Goal: Transaction & Acquisition: Purchase product/service

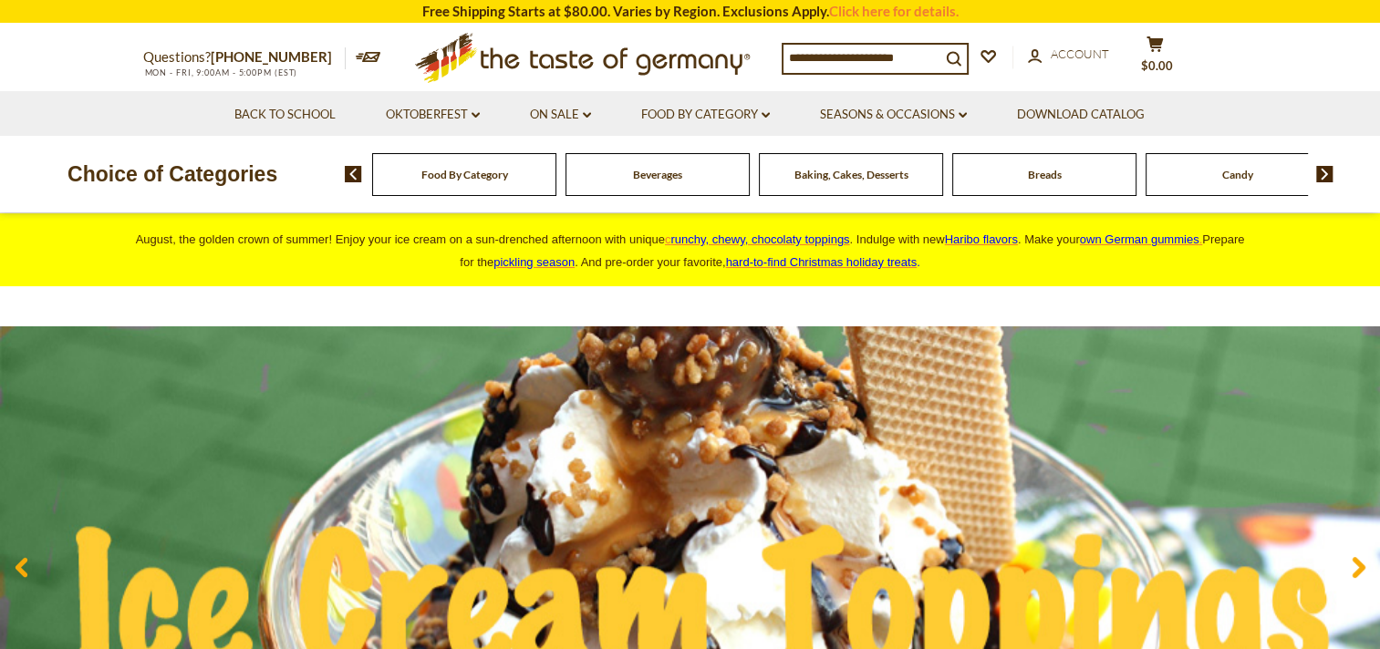
click at [499, 176] on span "Food By Category" at bounding box center [464, 175] width 87 height 14
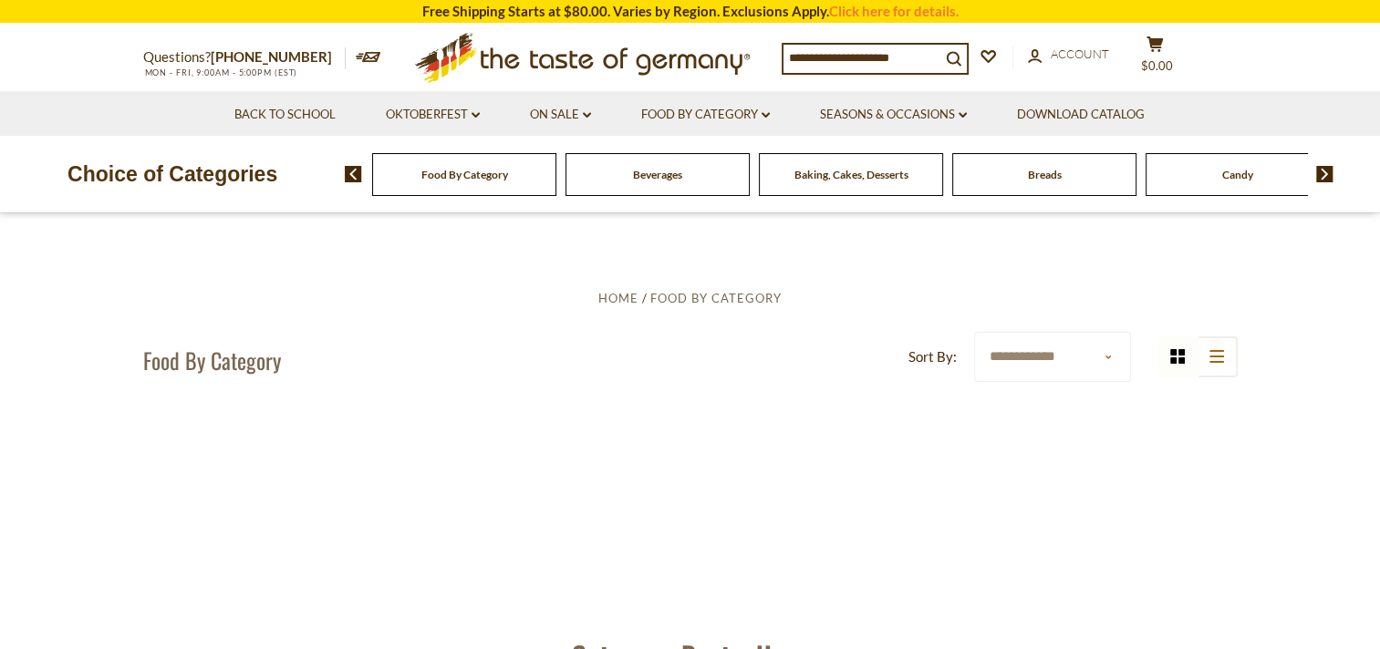
click at [503, 180] on span "Food By Category" at bounding box center [464, 175] width 87 height 14
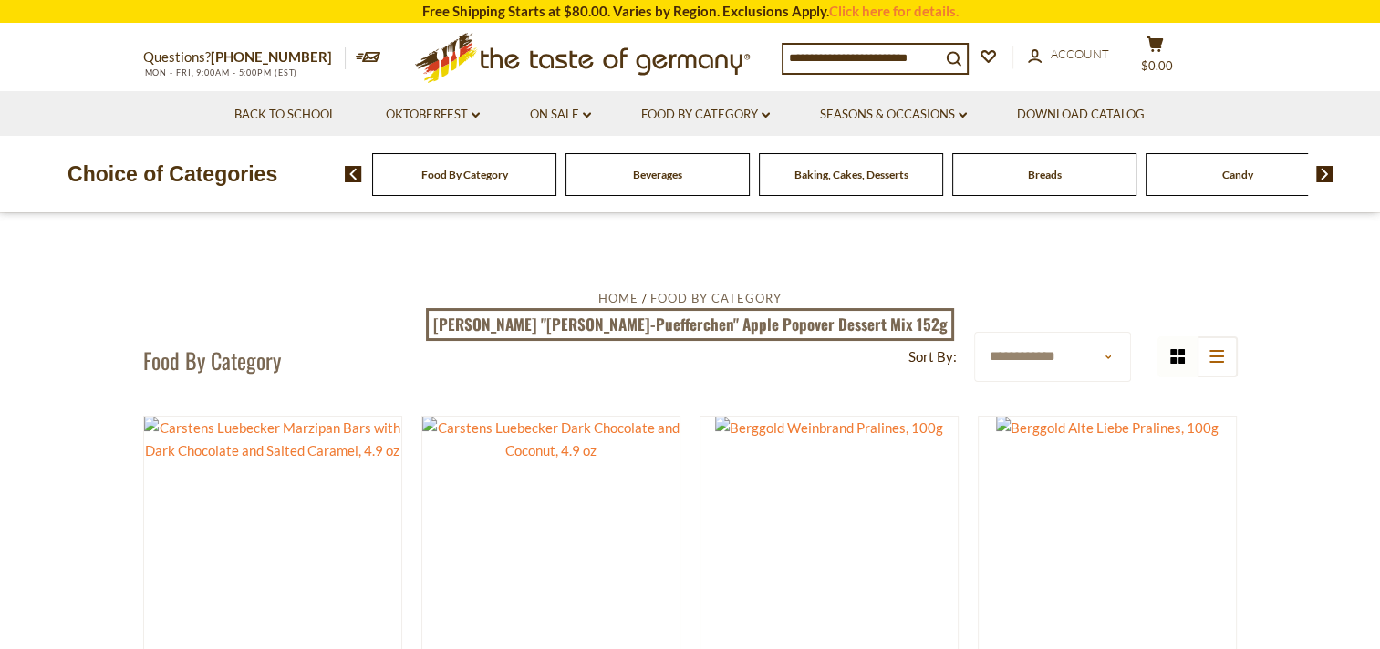
click at [873, 179] on span "Baking, Cakes, Desserts" at bounding box center [851, 175] width 114 height 14
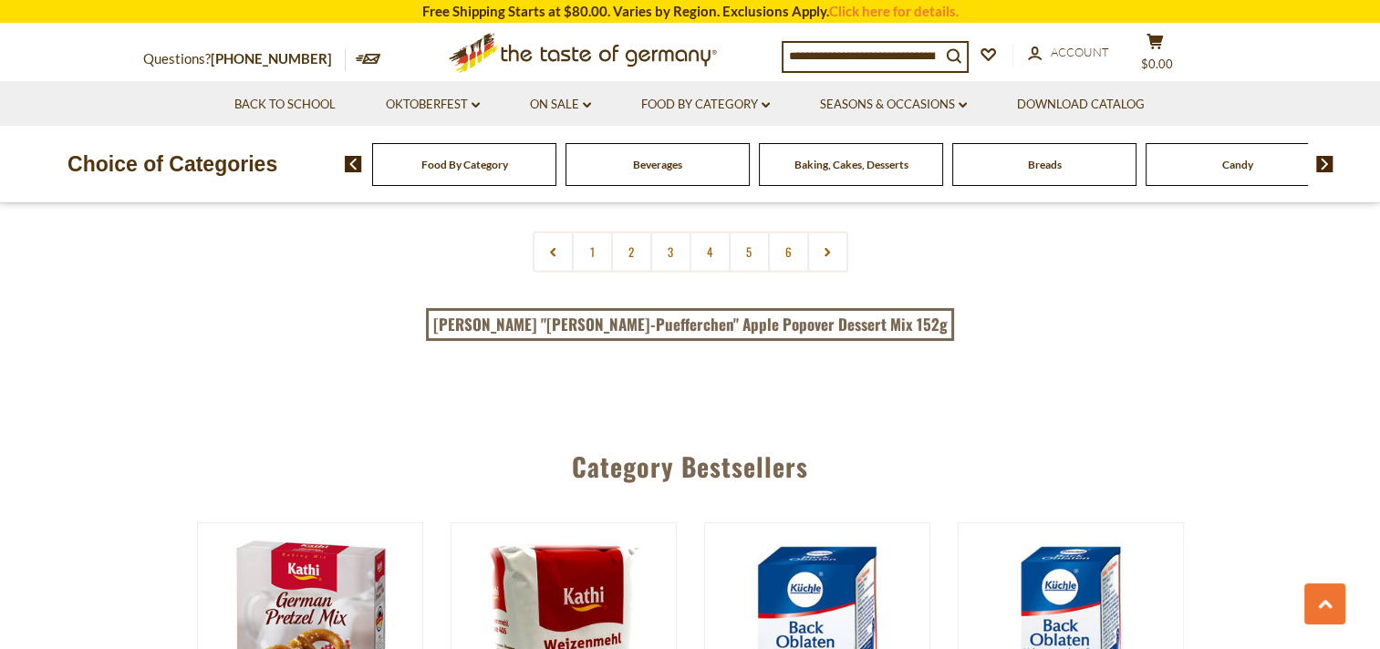
scroll to position [4742, 0]
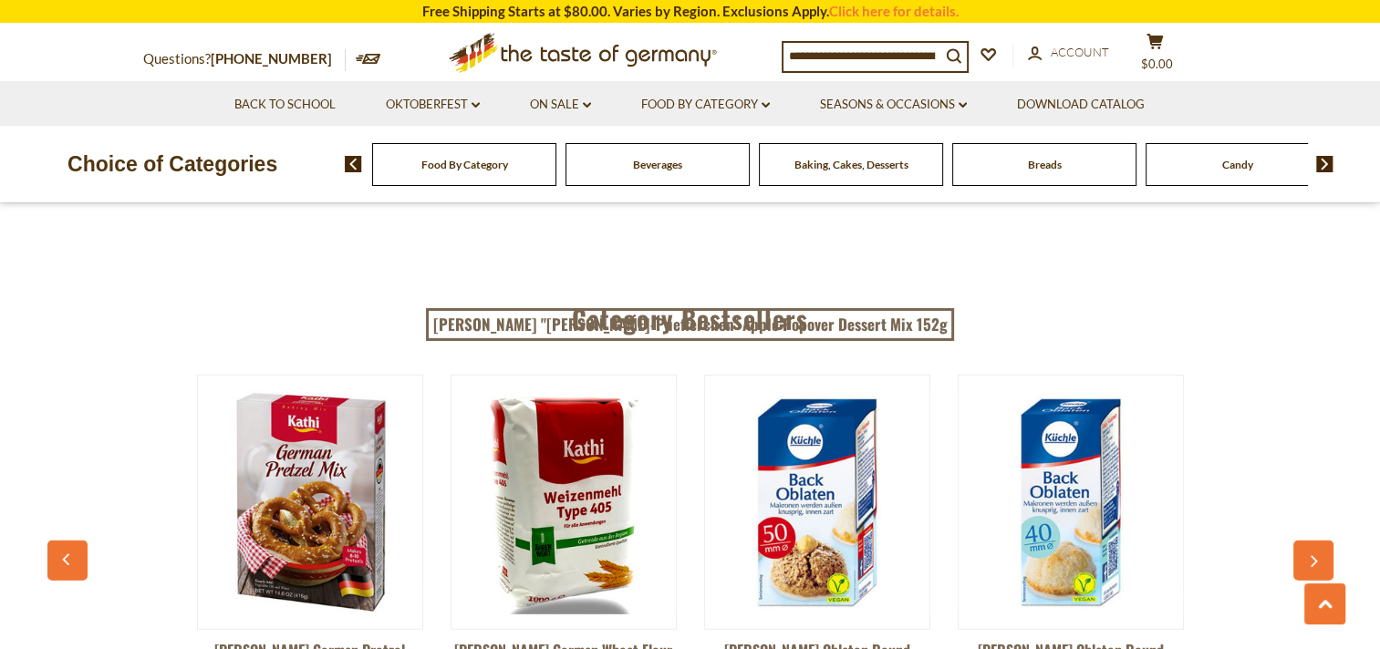
click at [824, 56] on input at bounding box center [861, 56] width 157 height 26
type input "*******"
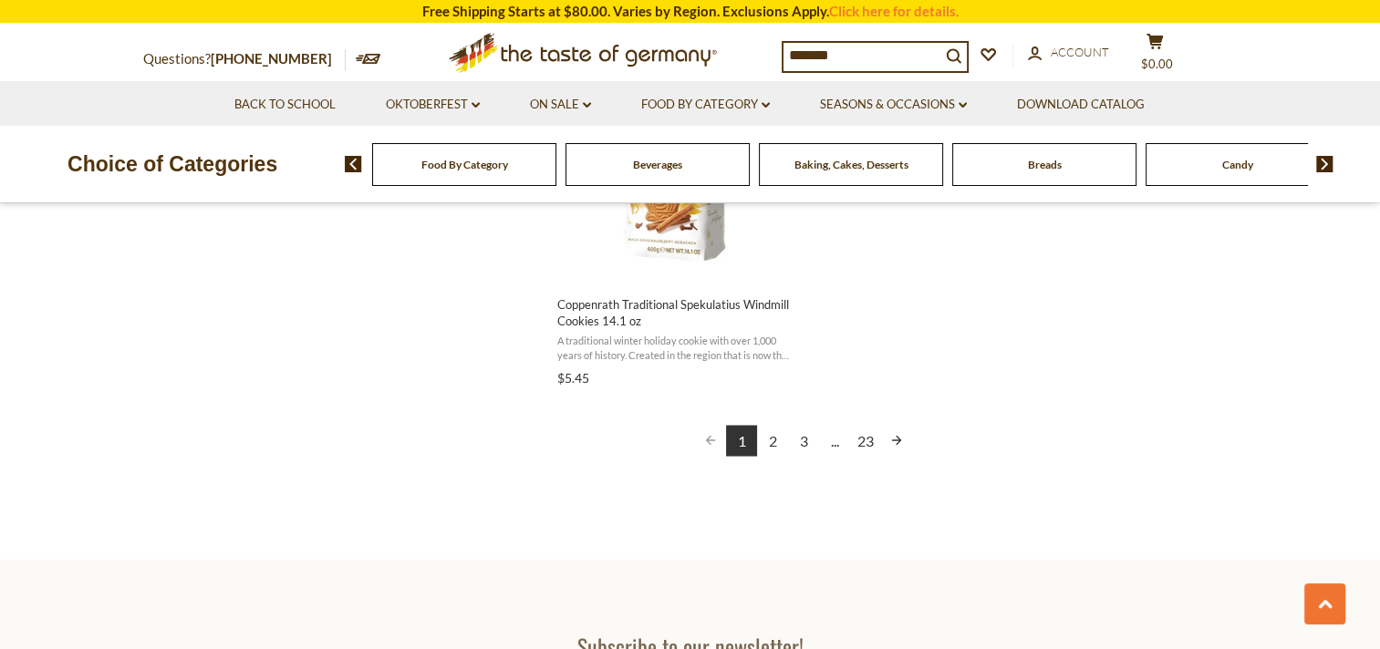
scroll to position [3465, 0]
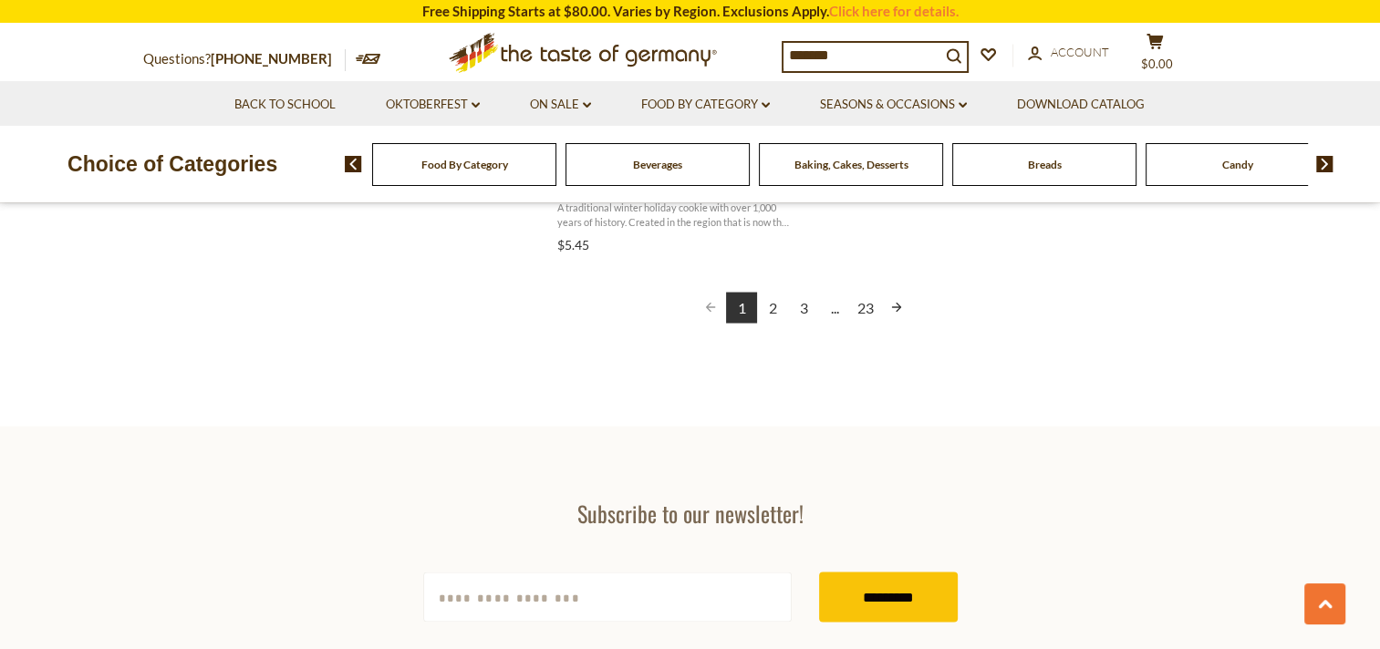
click at [771, 306] on link "2" at bounding box center [772, 308] width 31 height 31
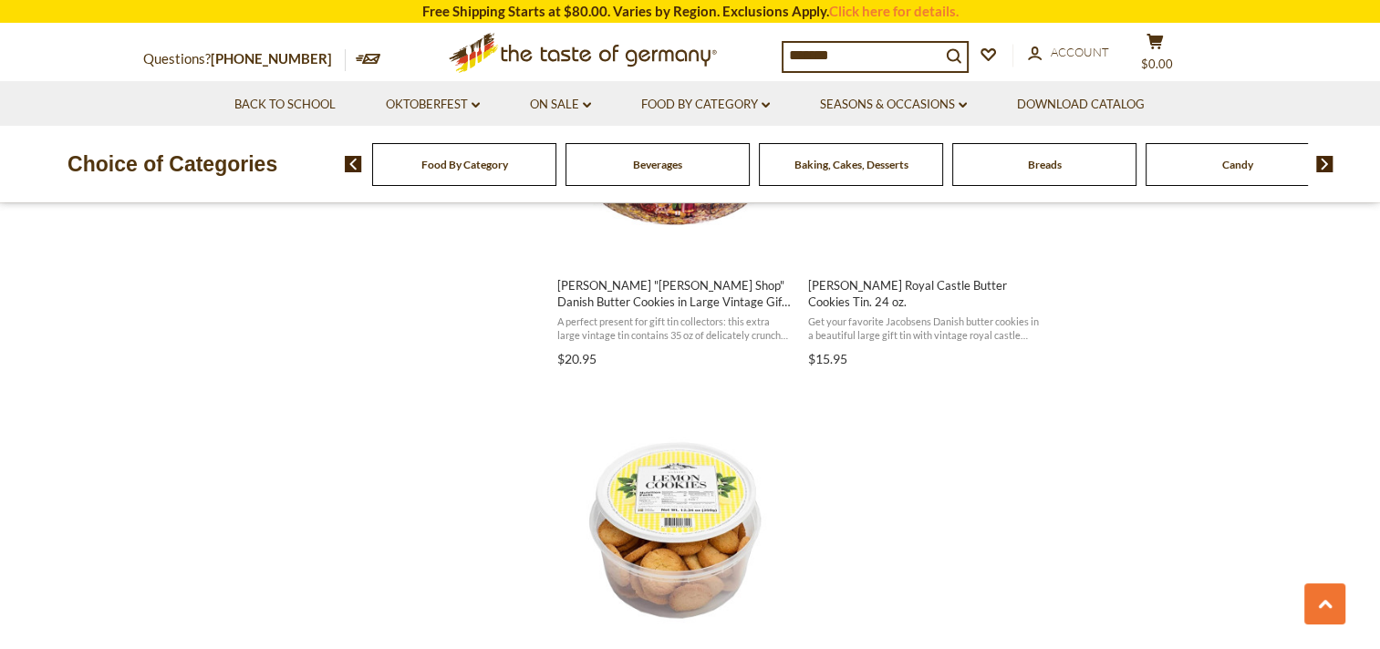
scroll to position [3192, 0]
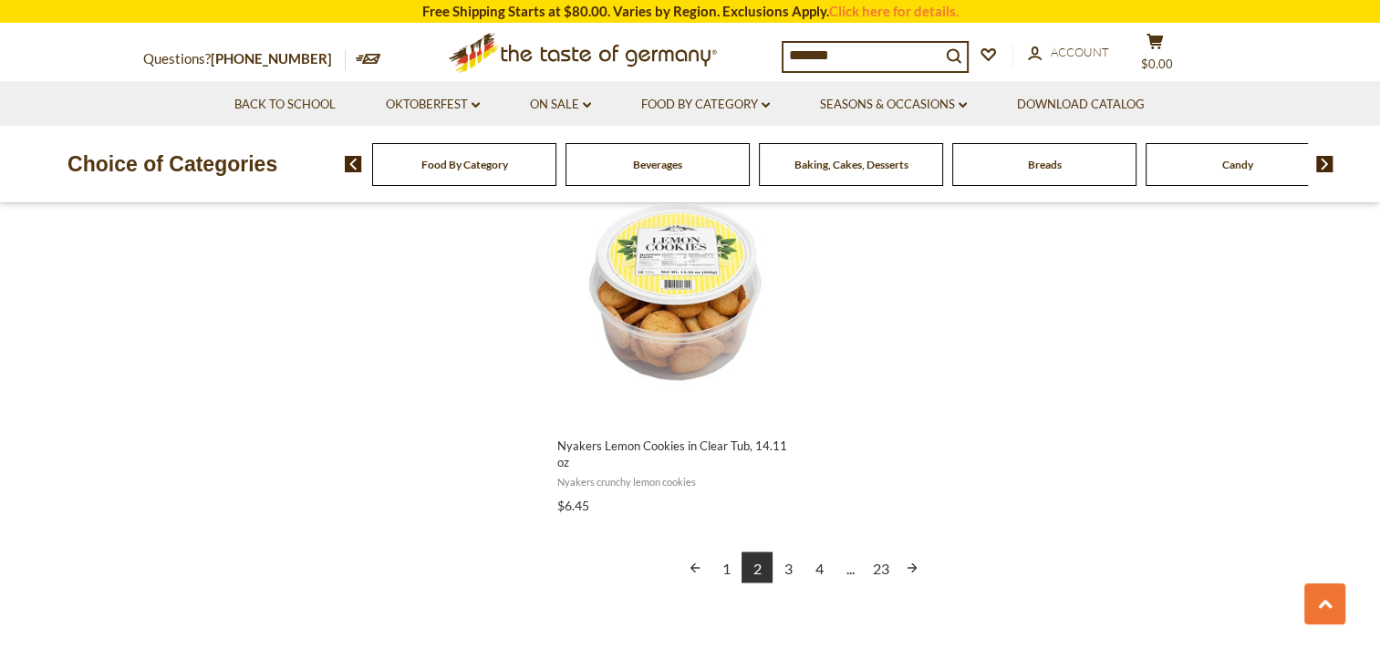
click at [781, 567] on link "3" at bounding box center [787, 567] width 31 height 31
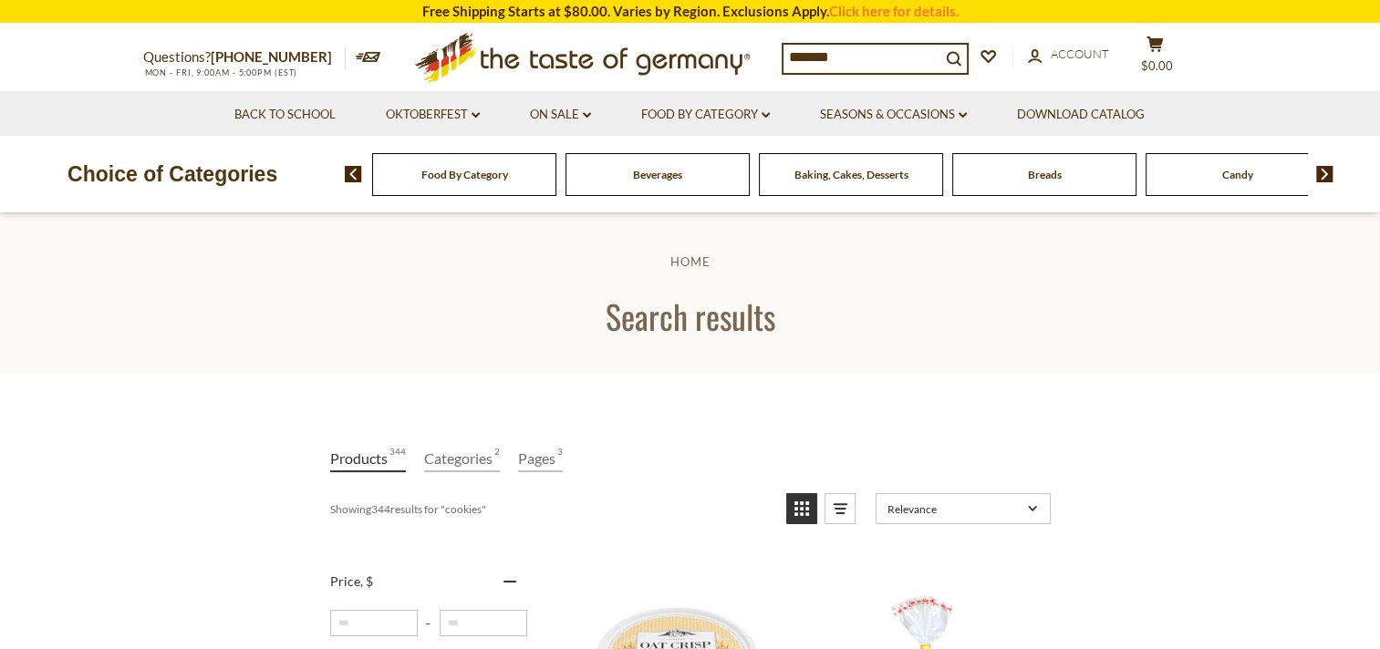
click at [784, 46] on input "*******" at bounding box center [861, 58] width 157 height 26
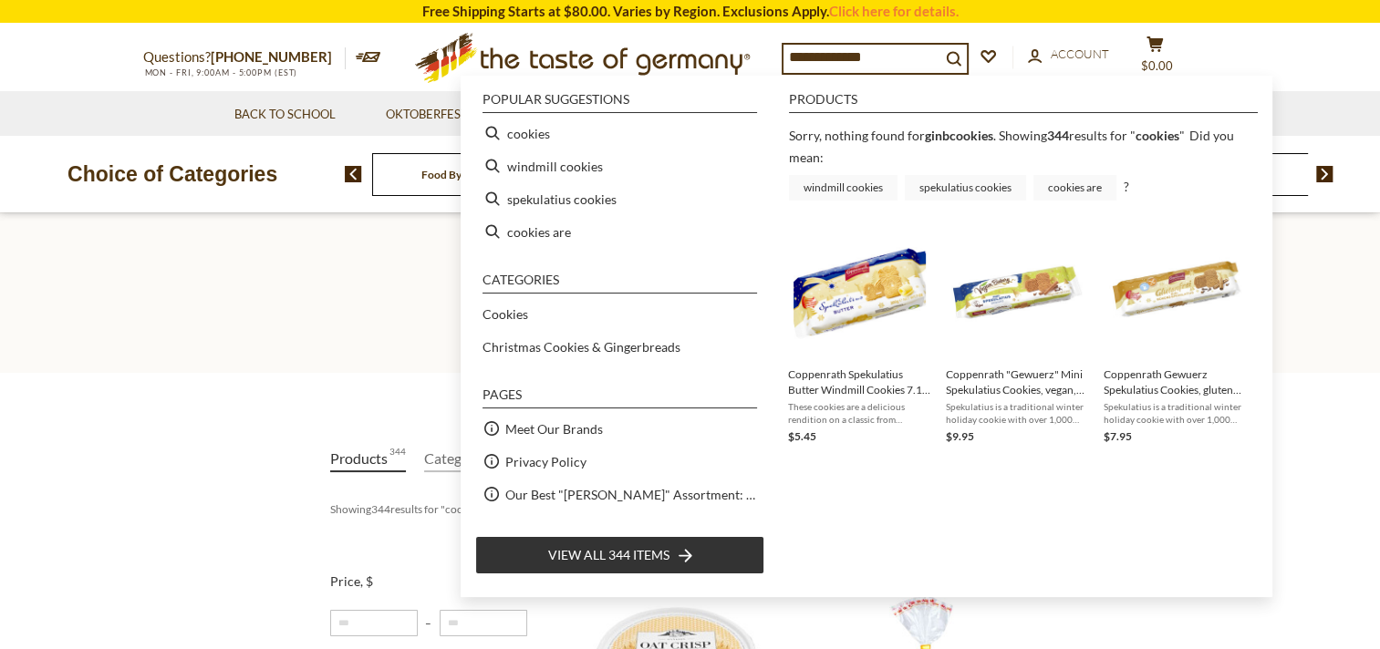
type input "**********"
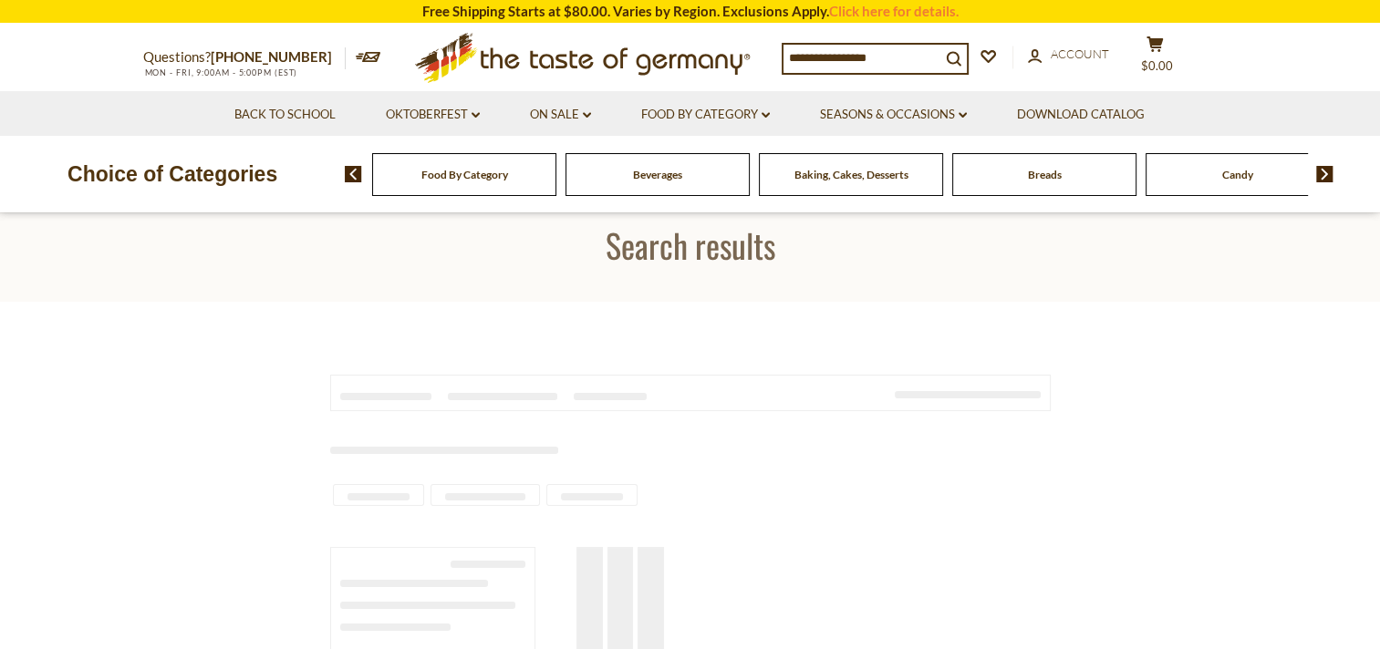
type input "**********"
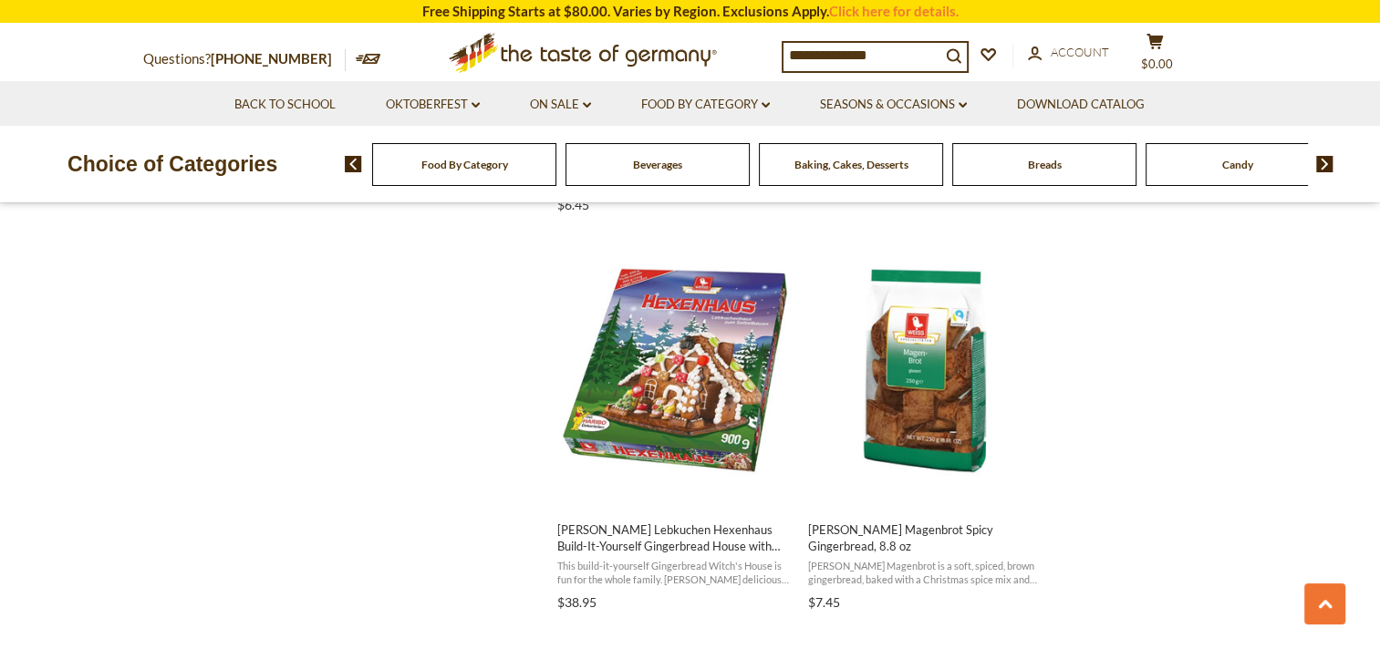
scroll to position [2736, 0]
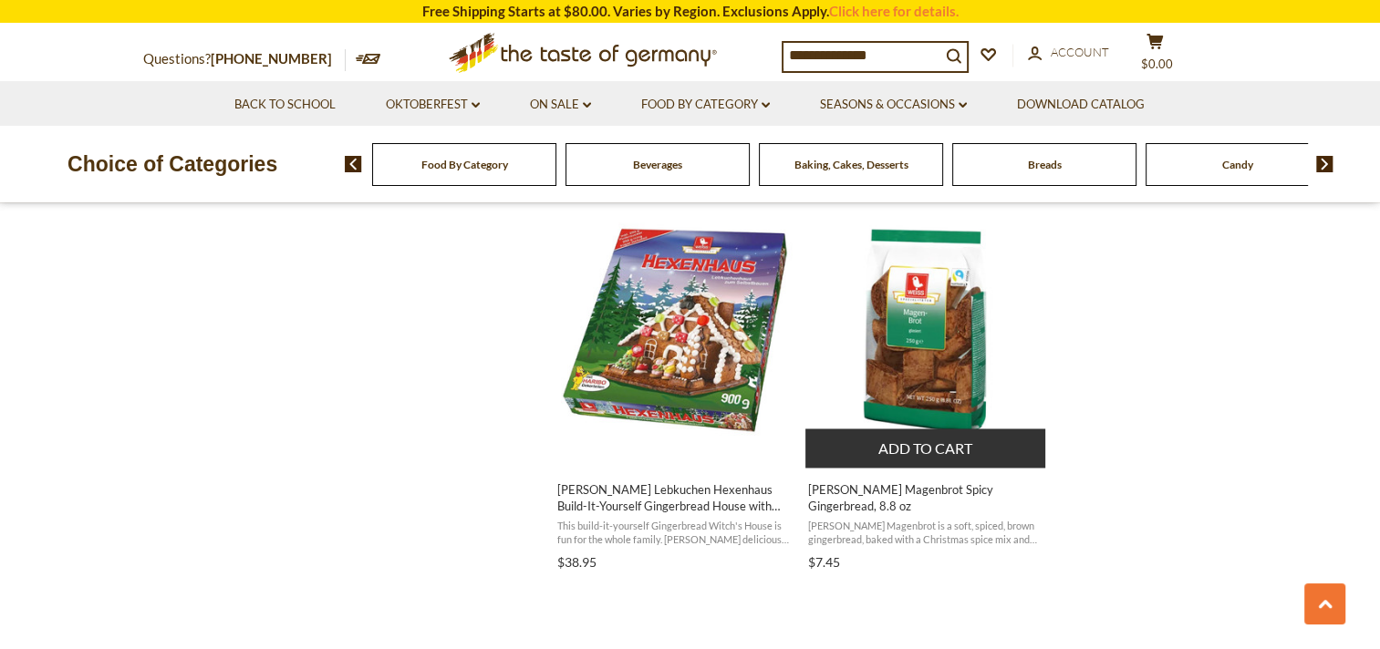
click at [930, 489] on span "Weiss Magenbrot Spicy Gingerbread, 8.8 oz" at bounding box center [926, 498] width 236 height 33
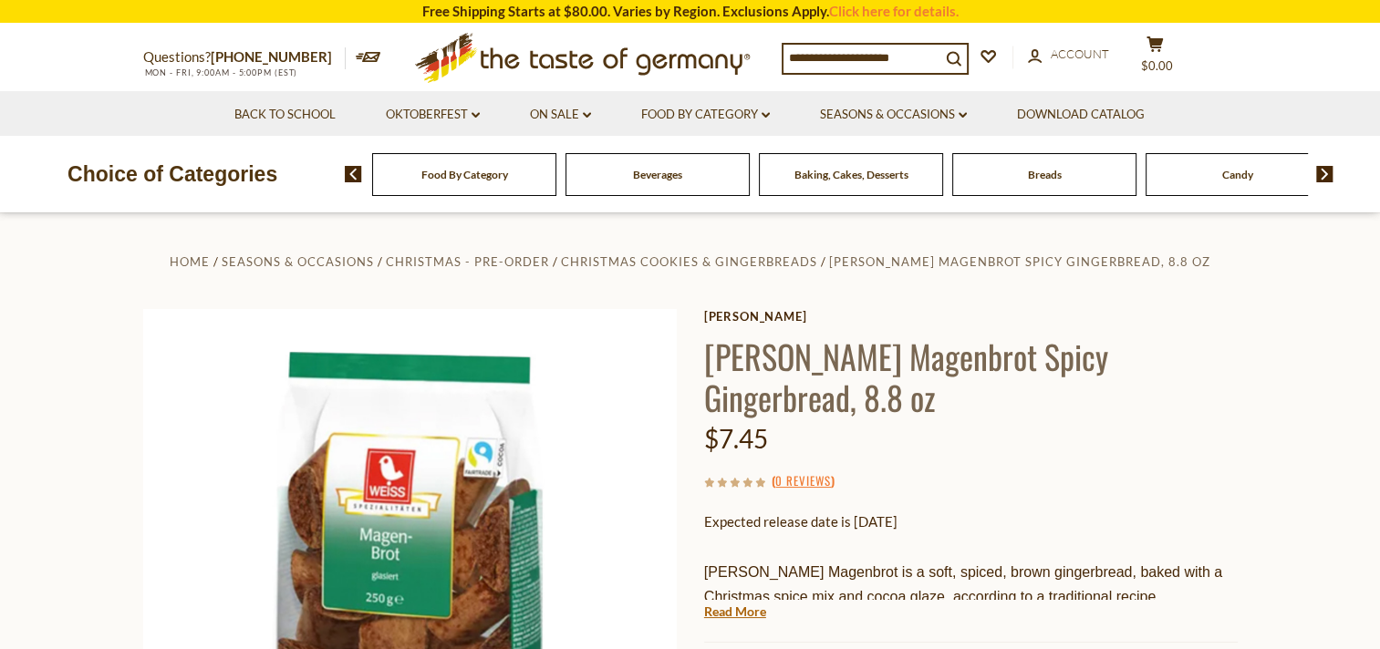
scroll to position [182, 0]
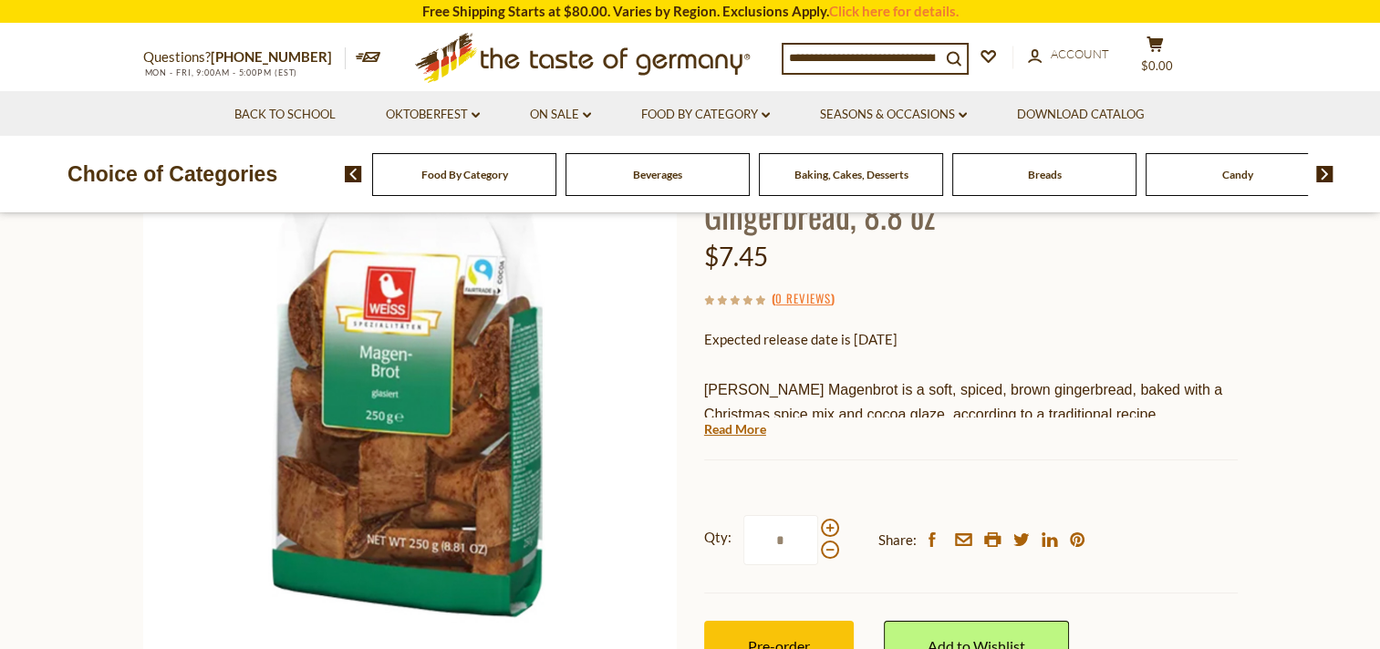
click at [890, 378] on p "Weiss Magenbrot is a soft, spiced, brown gingerbread, baked with a Christmas sp…" at bounding box center [970, 402] width 533 height 48
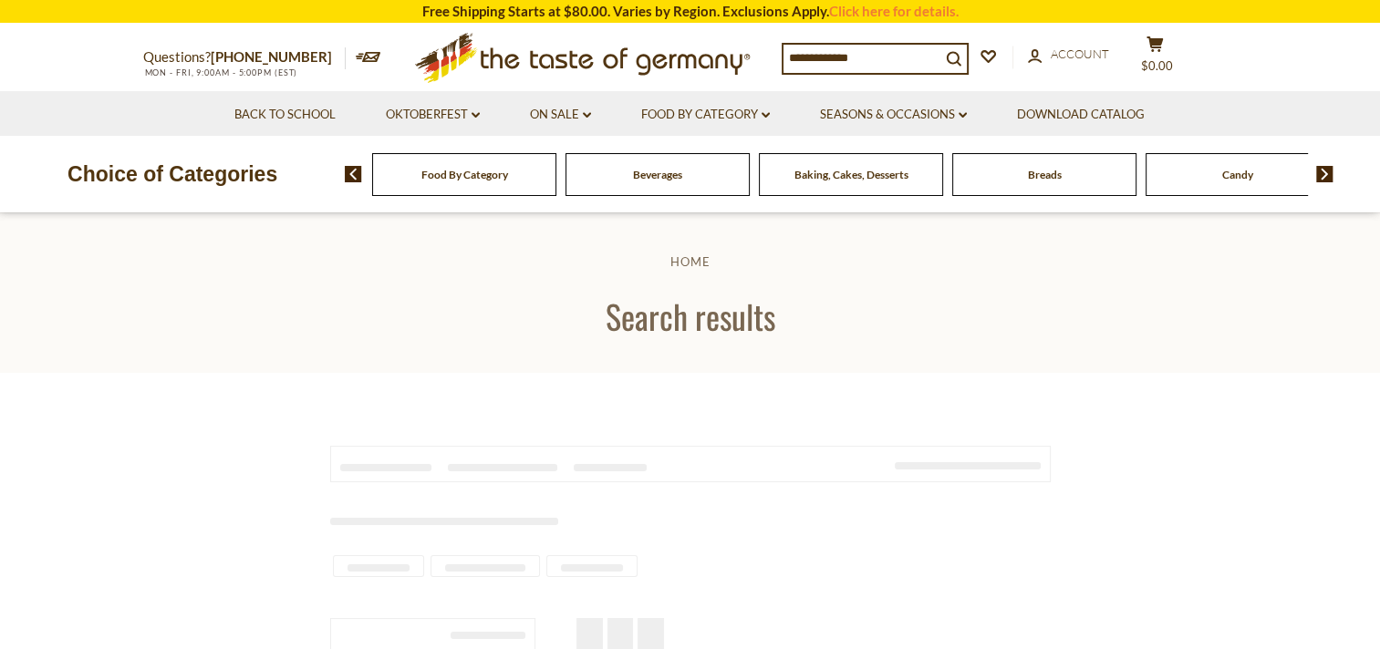
type input "**********"
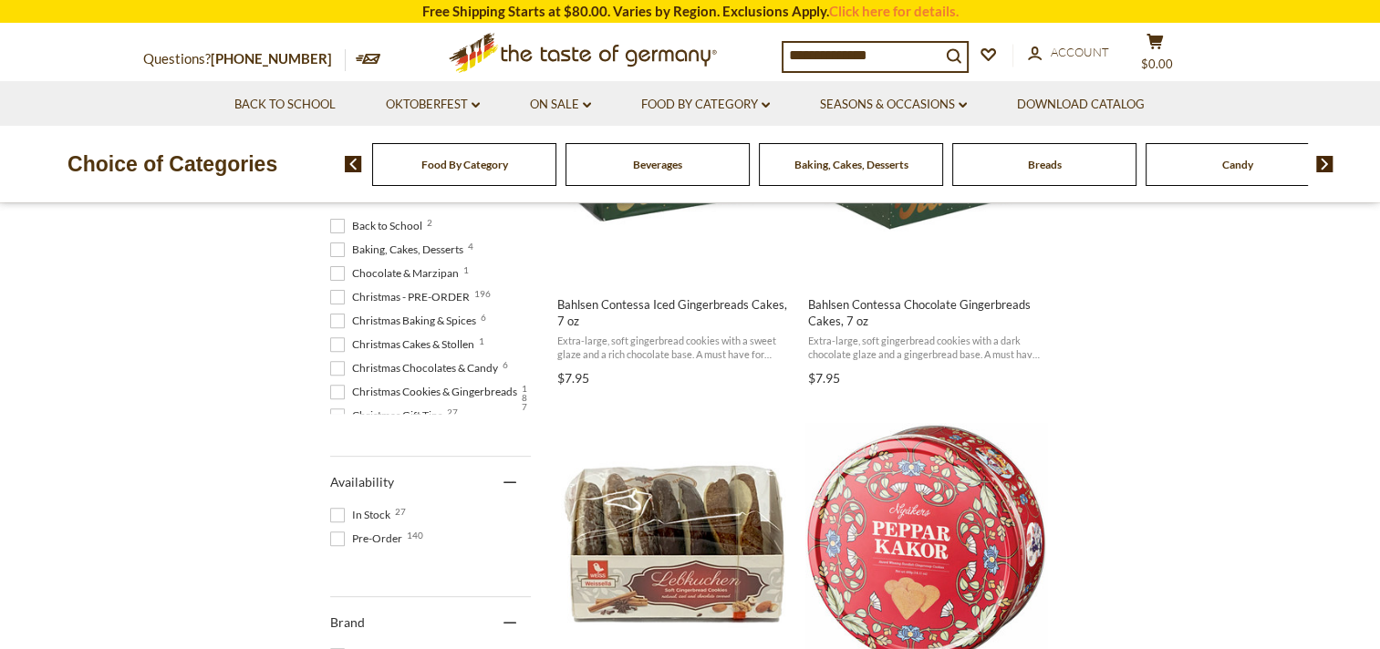
scroll to position [182, 0]
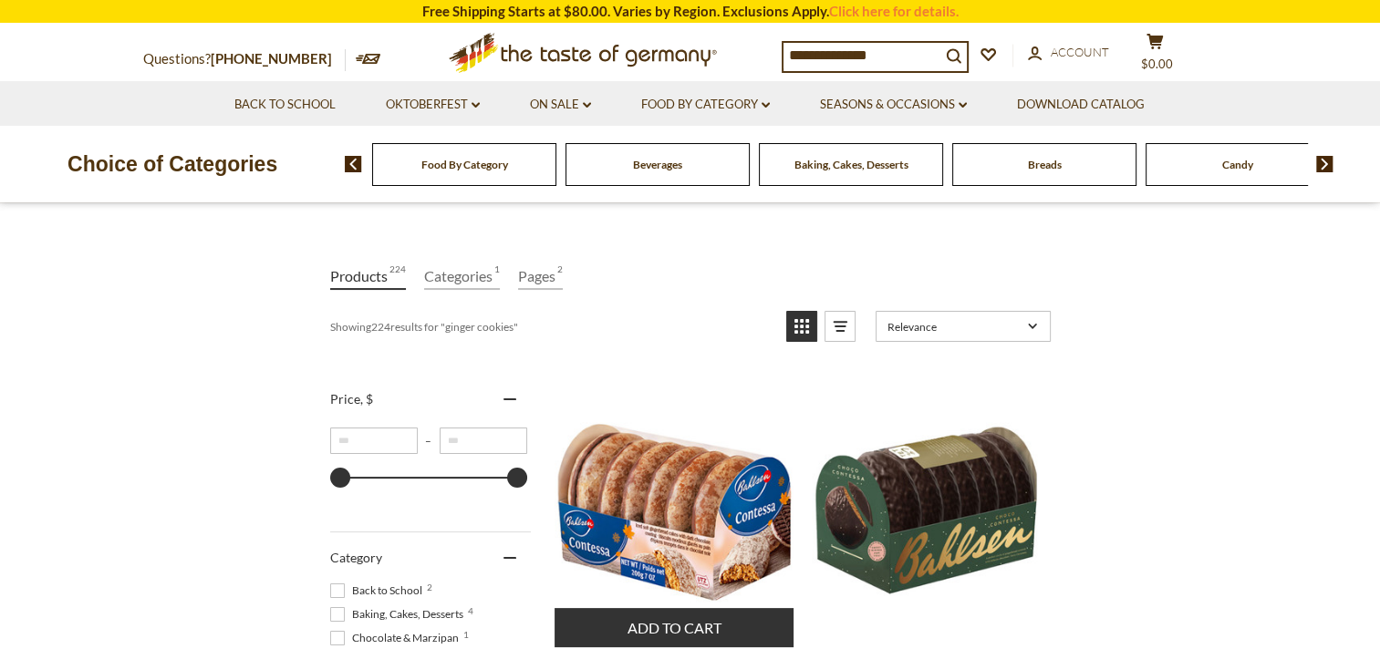
click at [715, 475] on img "Bahlsen Contessa Iced Gingerbreads Cakes, 7 oz" at bounding box center [675, 511] width 242 height 242
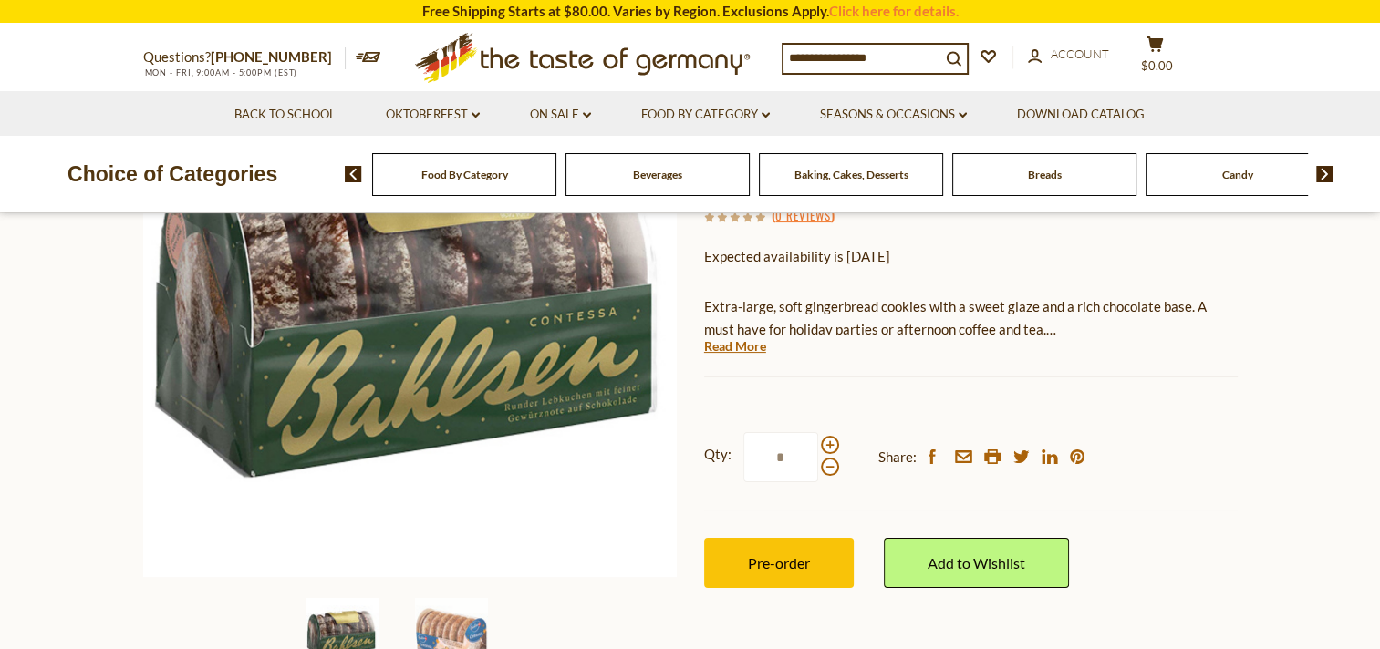
scroll to position [274, 0]
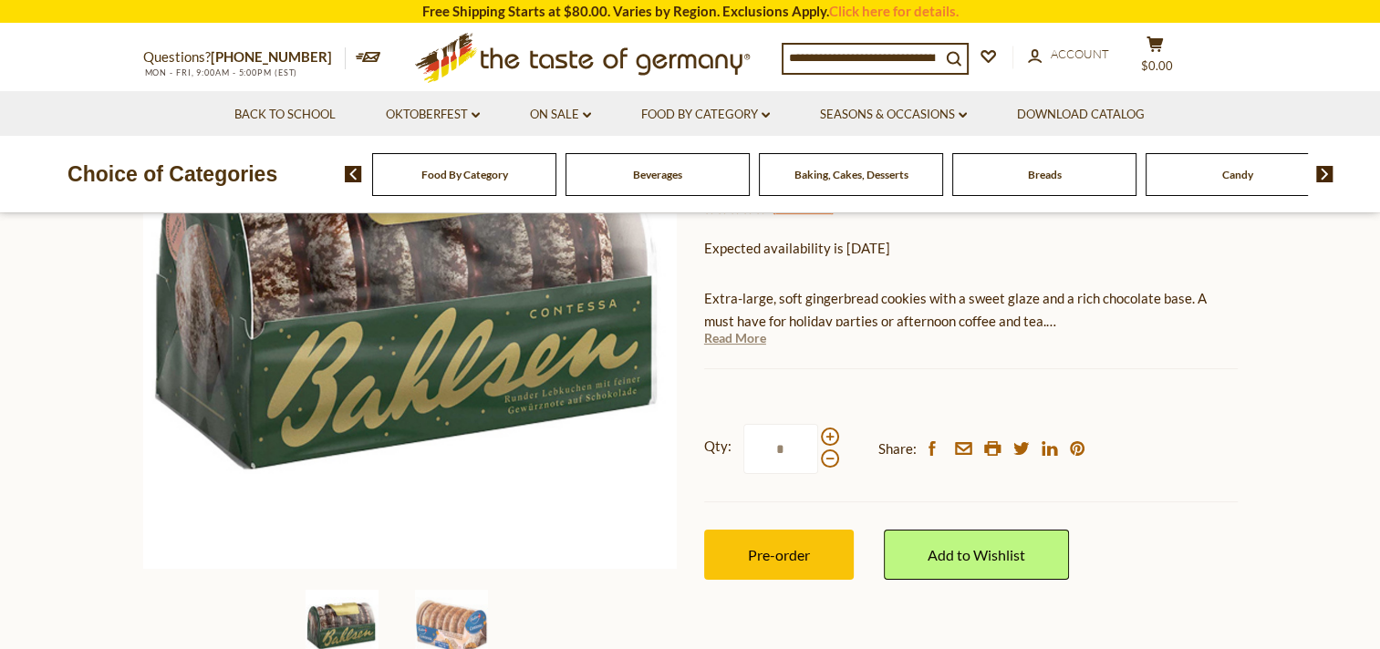
click at [744, 341] on link "Read More" at bounding box center [735, 338] width 62 height 18
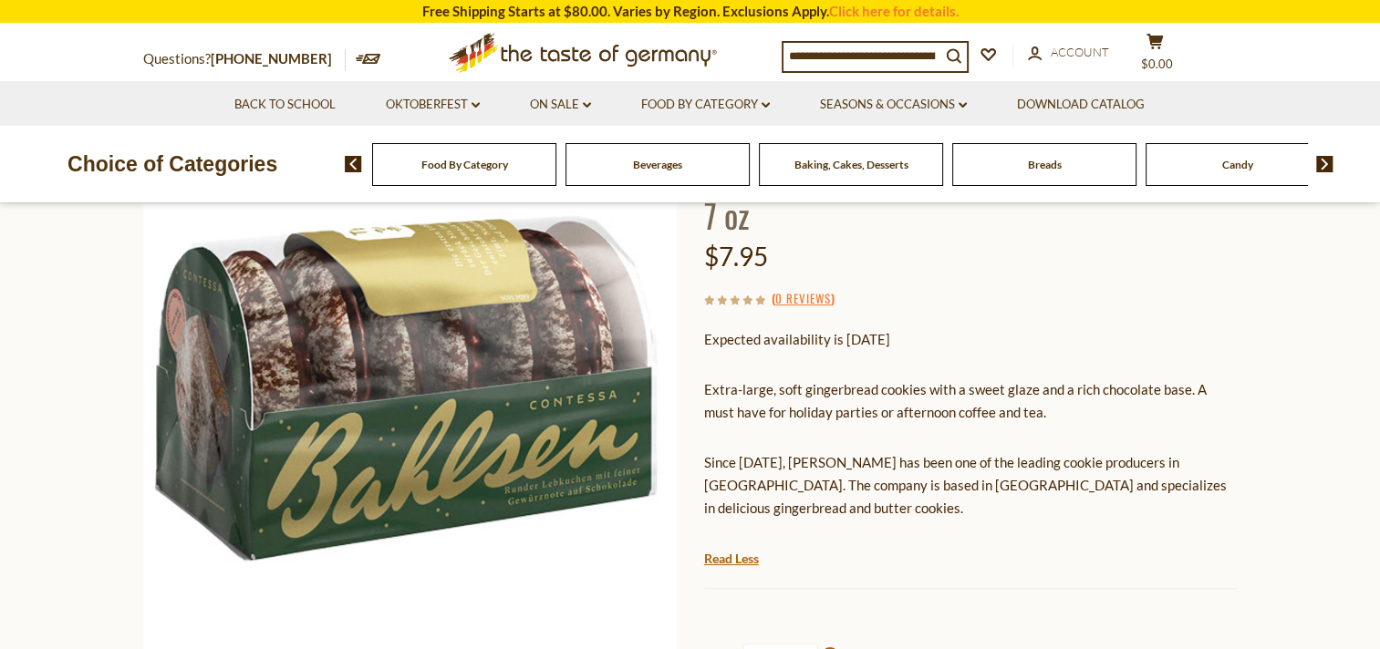
scroll to position [365, 0]
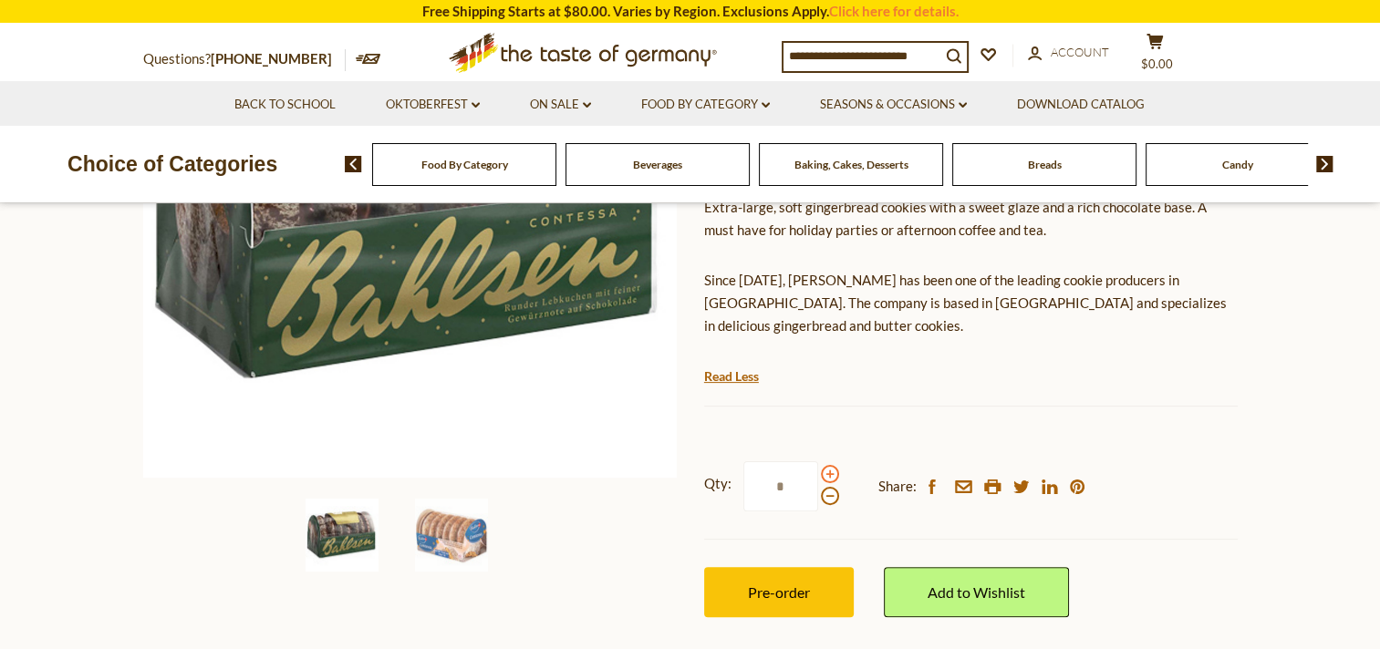
click at [828, 465] on span at bounding box center [830, 474] width 18 height 18
click at [818, 461] on input "*" at bounding box center [780, 486] width 75 height 50
click at [451, 529] on img at bounding box center [451, 535] width 73 height 73
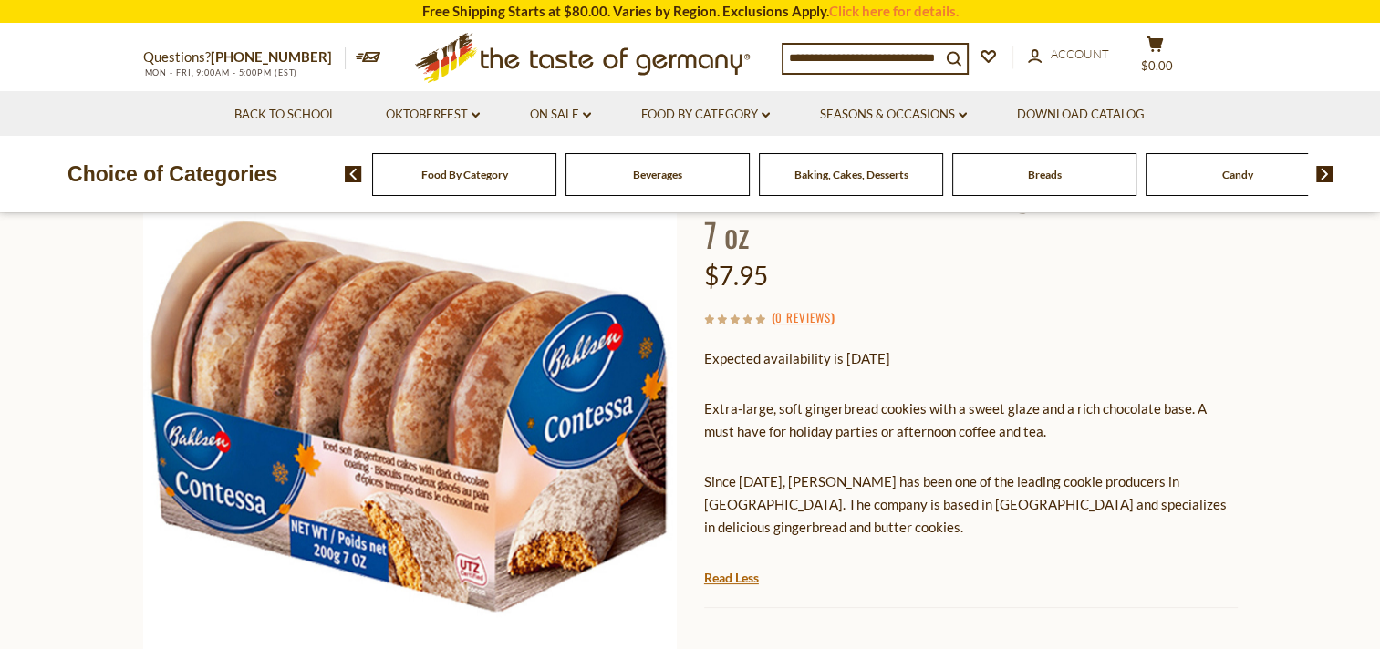
scroll to position [274, 0]
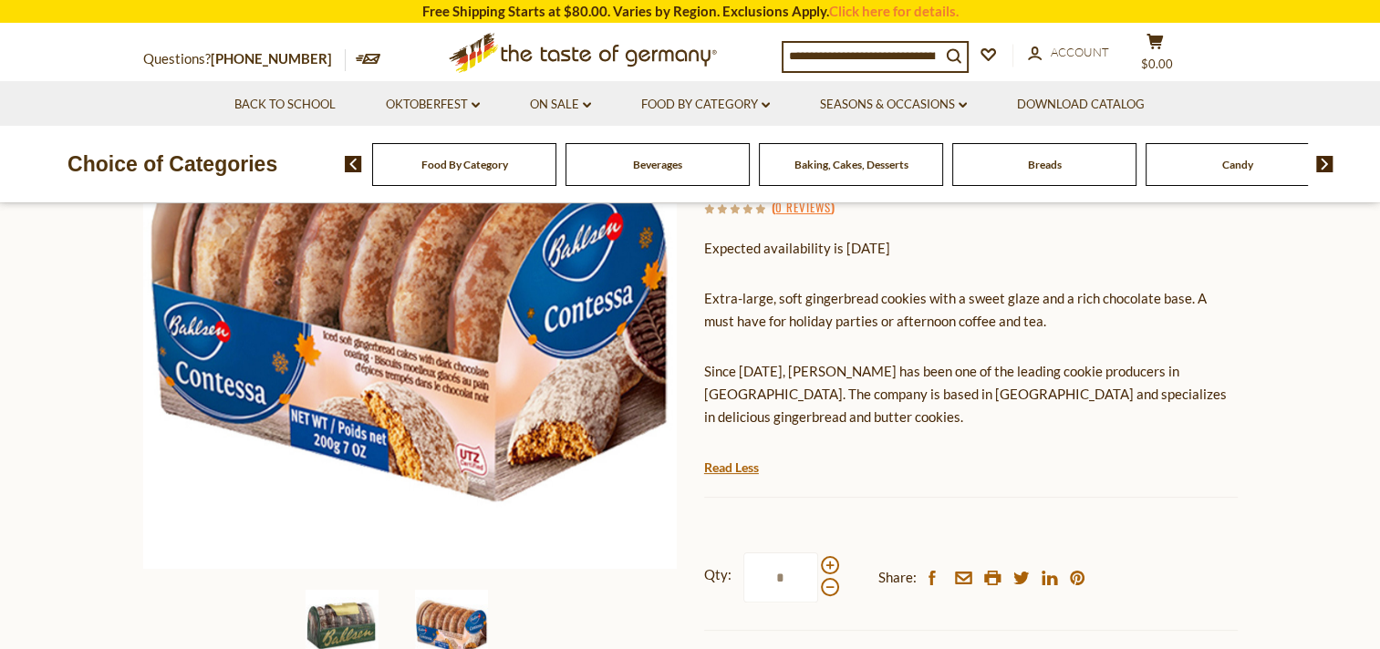
click at [334, 629] on img at bounding box center [342, 626] width 73 height 73
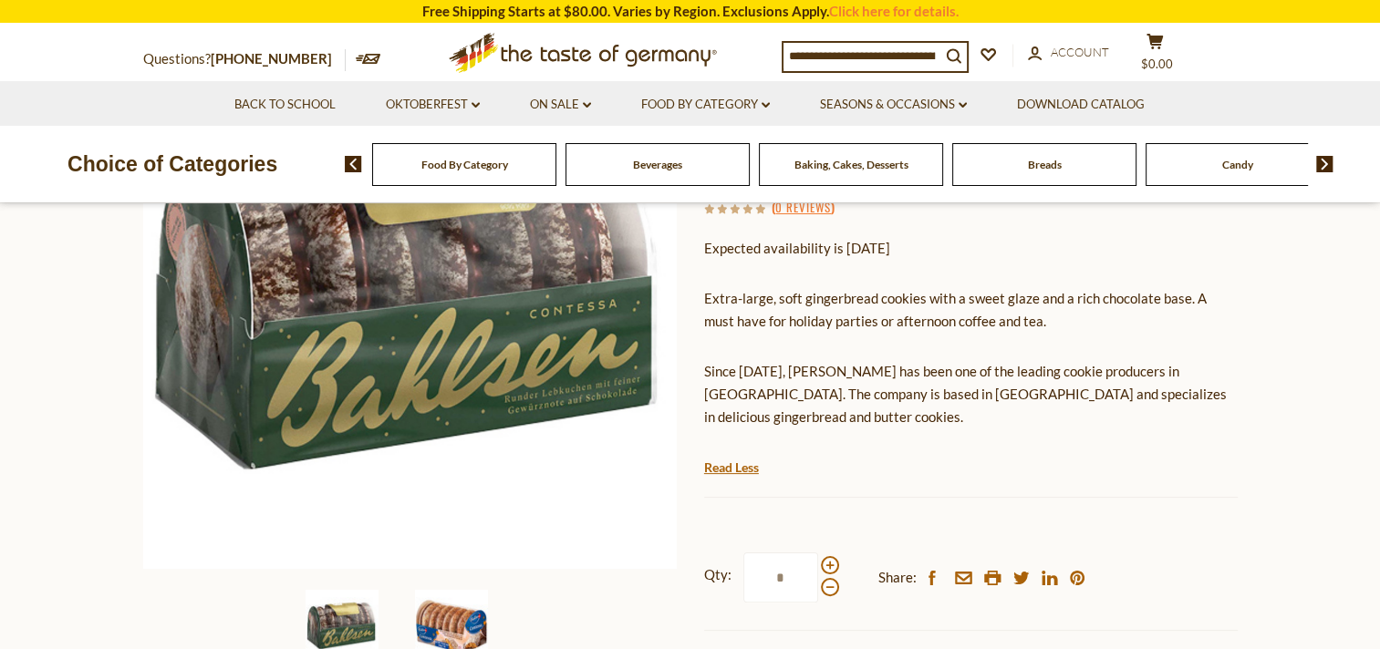
click at [464, 611] on img at bounding box center [451, 626] width 73 height 73
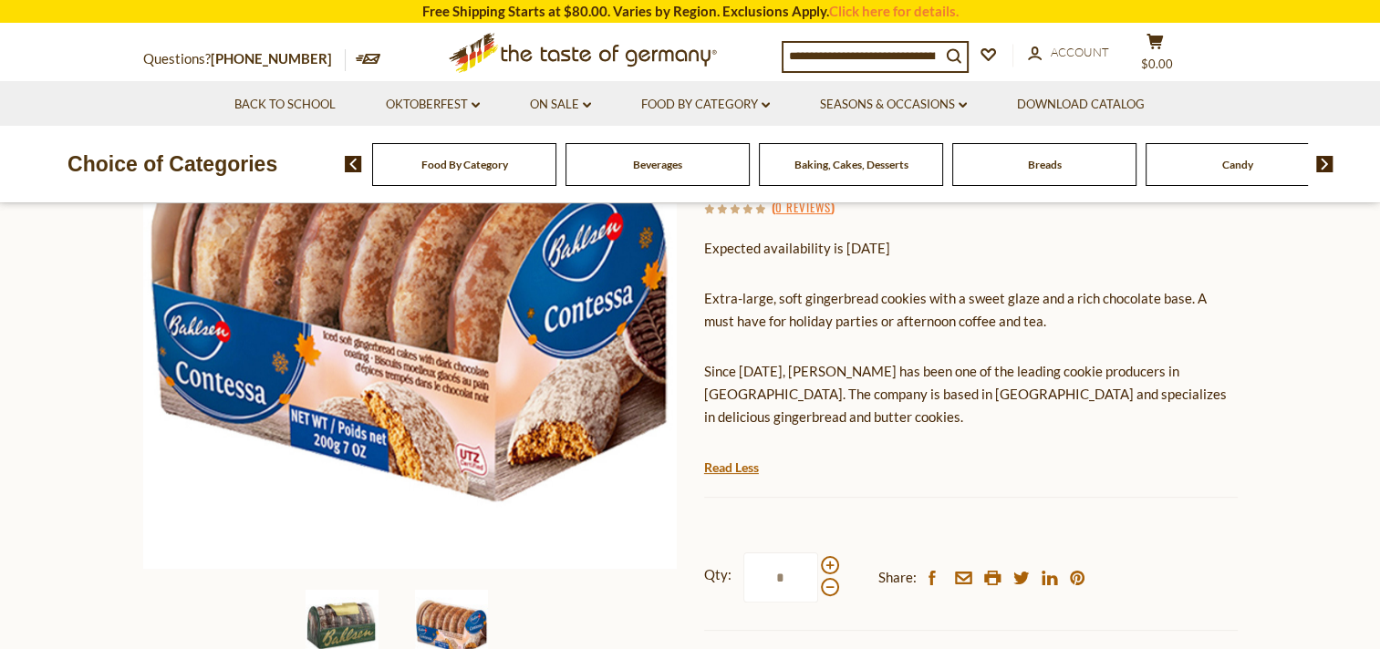
click at [316, 620] on img at bounding box center [342, 626] width 73 height 73
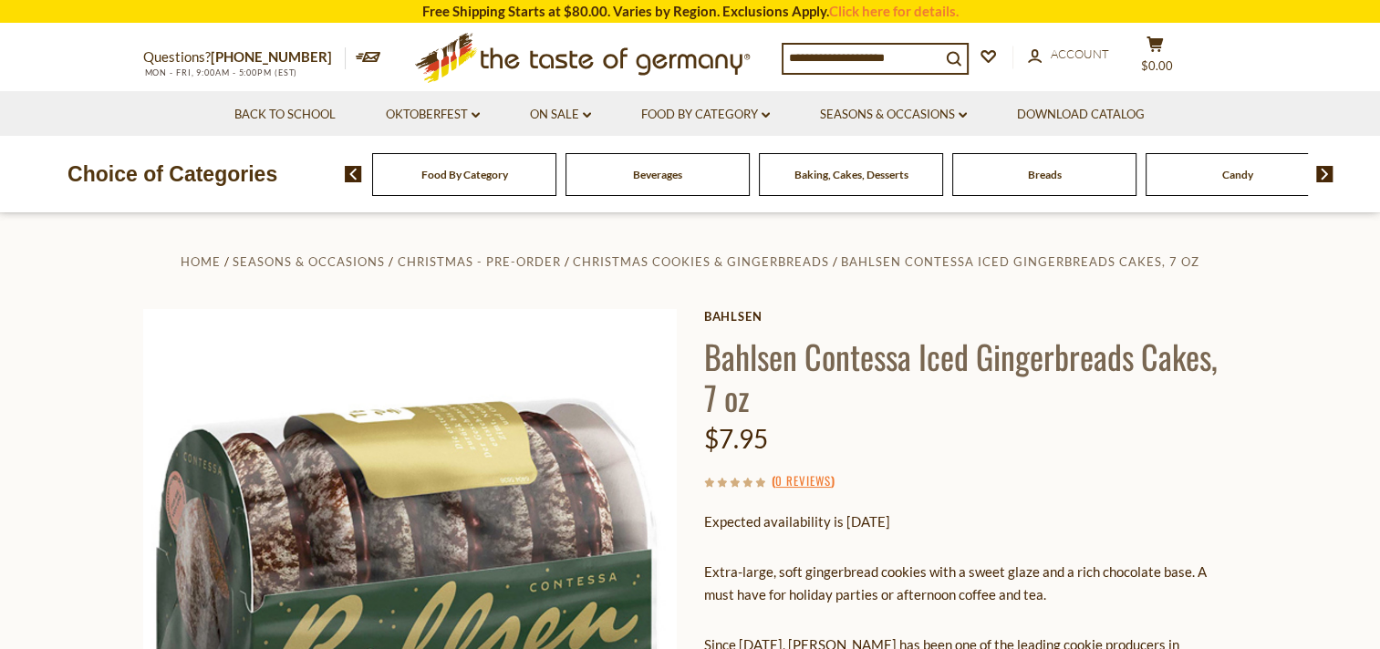
scroll to position [365, 0]
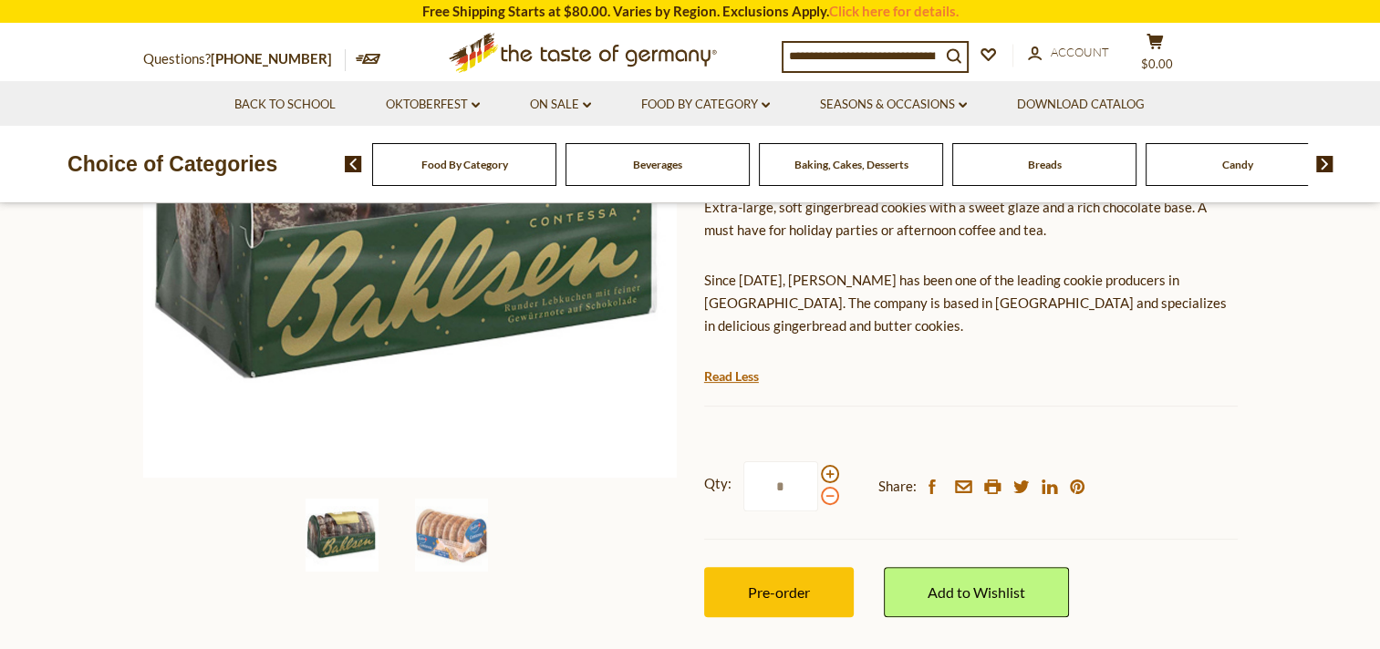
click at [822, 487] on span at bounding box center [830, 496] width 18 height 18
click at [818, 476] on input "*" at bounding box center [780, 486] width 75 height 50
type input "*"
